Goal: Task Accomplishment & Management: Complete application form

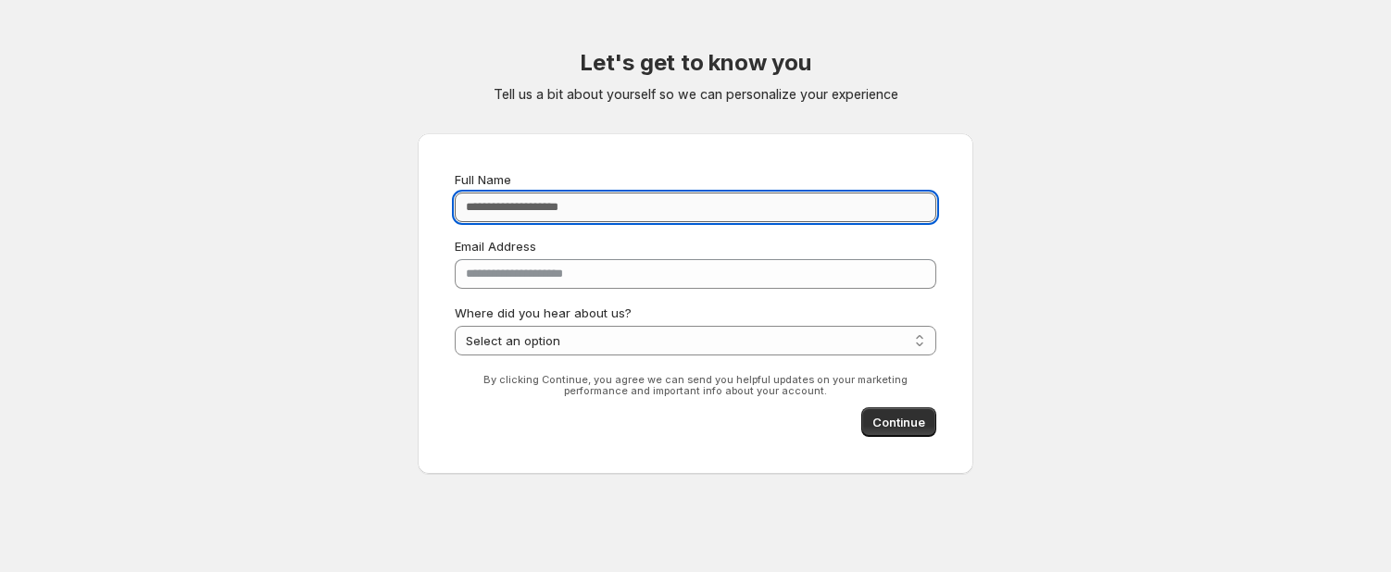
click at [671, 210] on input "Full Name" at bounding box center [695, 208] width 481 height 30
click at [720, 231] on div "**********" at bounding box center [695, 262] width 481 height 185
click at [671, 209] on input "Full Name" at bounding box center [695, 208] width 481 height 30
type input "*"
click at [936, 425] on button "Continue" at bounding box center [898, 422] width 75 height 30
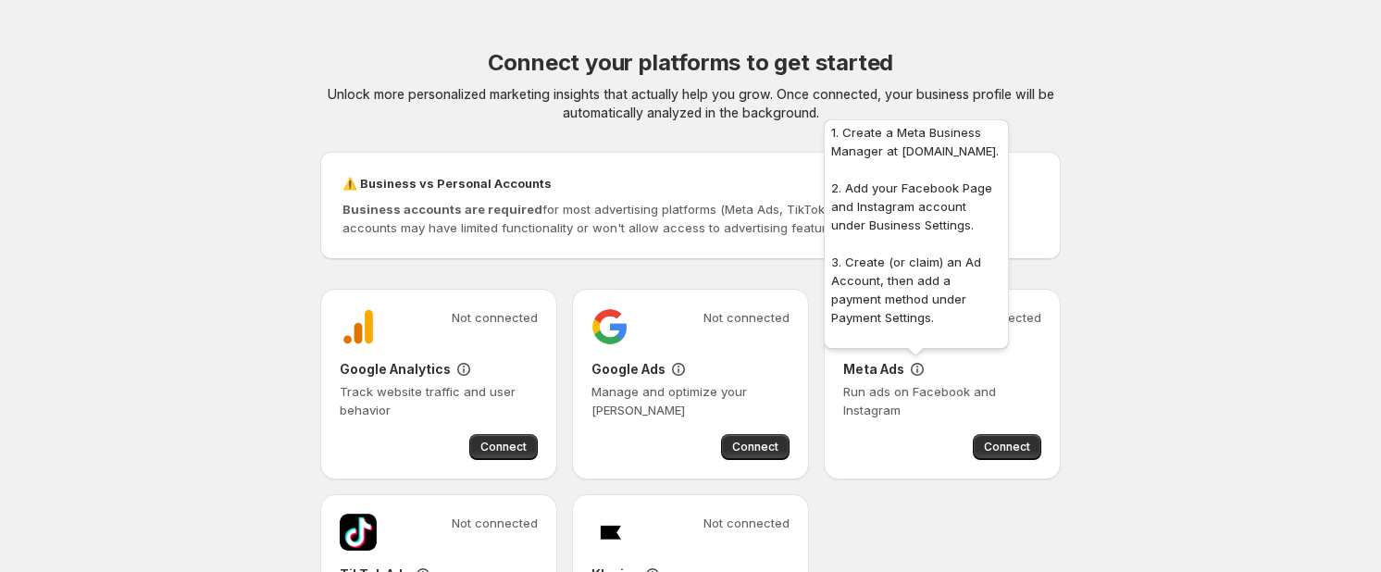
scroll to position [208, 0]
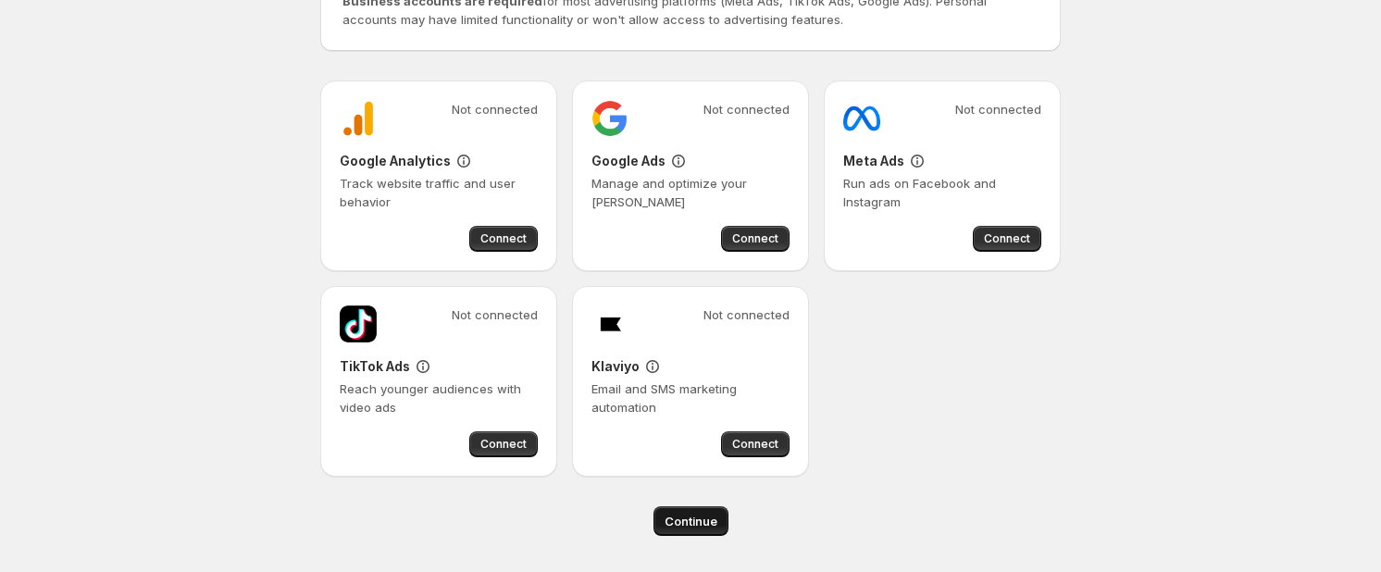
click at [694, 524] on span "Continue" at bounding box center [691, 521] width 53 height 19
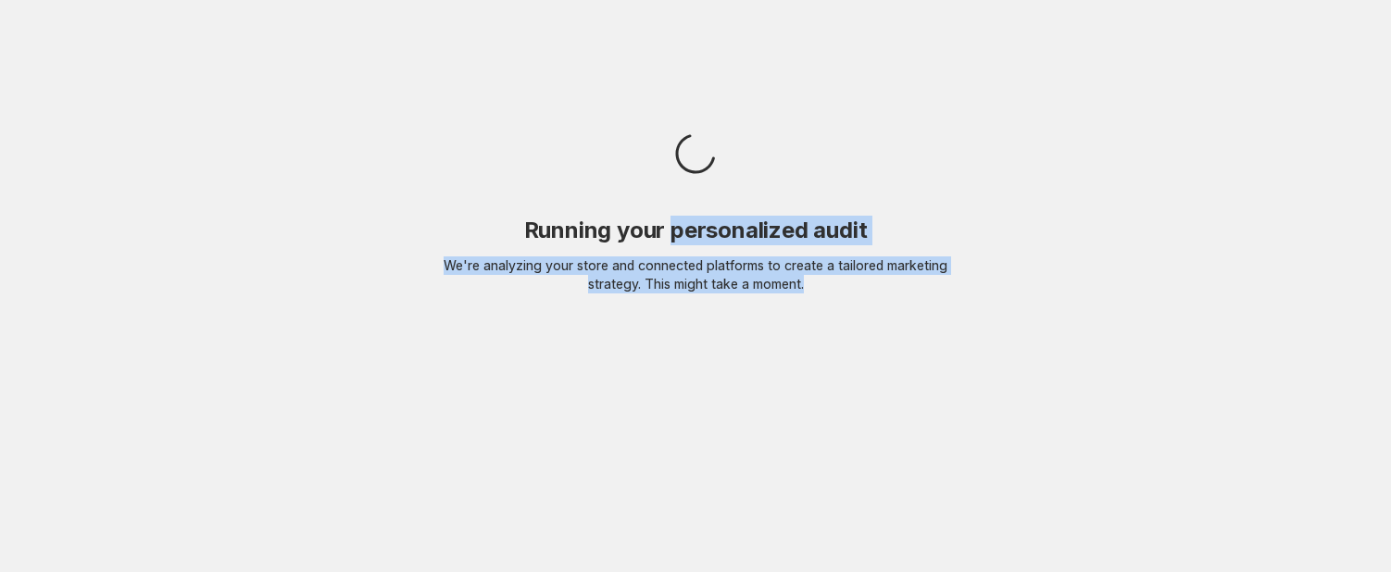
drag, startPoint x: 853, startPoint y: 291, endPoint x: 669, endPoint y: 235, distance: 191.6
click at [673, 243] on div "Running your personalized audit We're analyzing your store and connected platfo…" at bounding box center [696, 255] width 556 height 78
click at [669, 235] on h2 "Running your personalized audit" at bounding box center [696, 231] width 556 height 30
drag, startPoint x: 527, startPoint y: 225, endPoint x: 935, endPoint y: 309, distance: 416.9
click at [935, 309] on body "Running your personalized audit We're analyzing your store and connected platfo…" at bounding box center [695, 286] width 1391 height 572
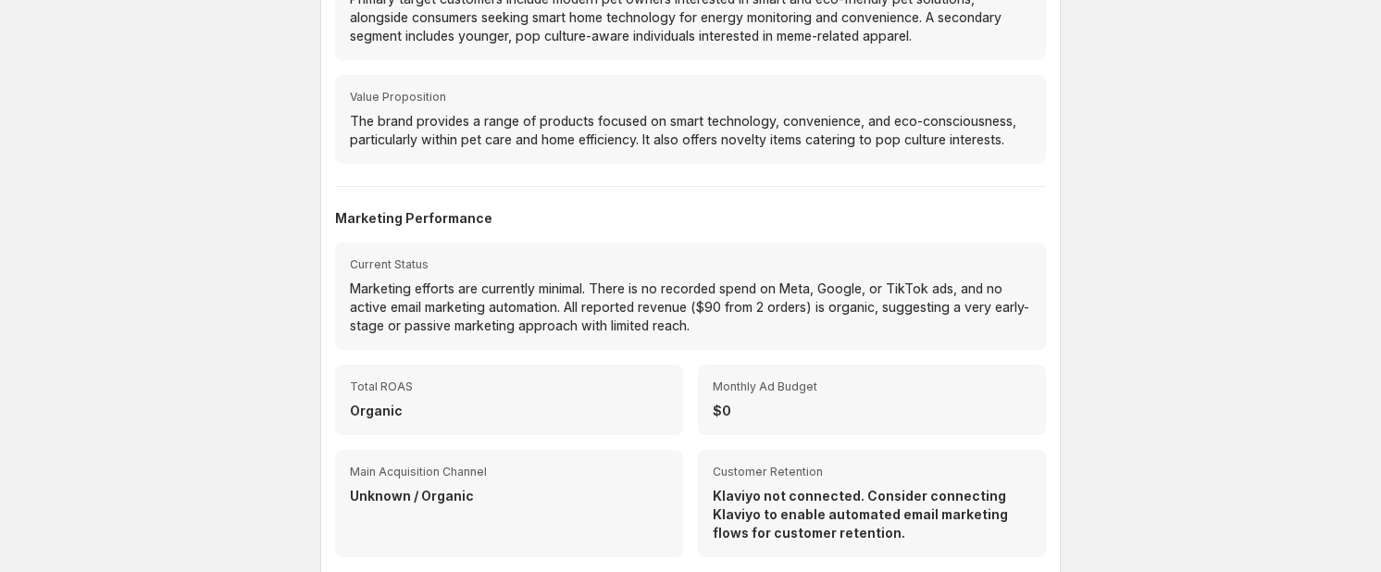
scroll to position [638, 0]
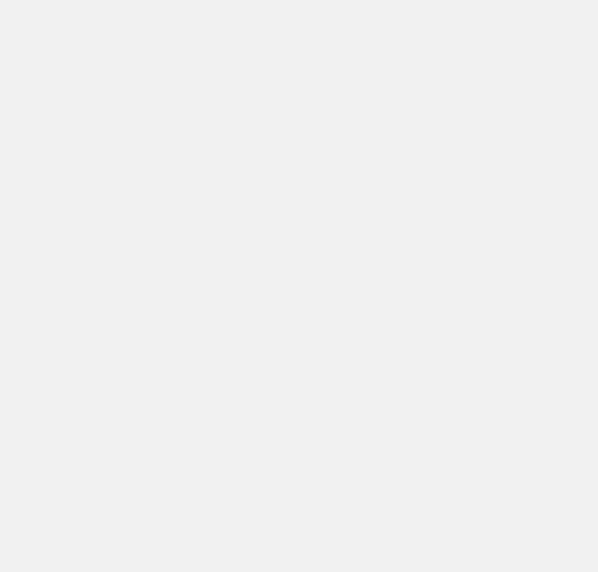
click at [66, 383] on body at bounding box center [299, 286] width 598 height 572
